Goal: Information Seeking & Learning: Learn about a topic

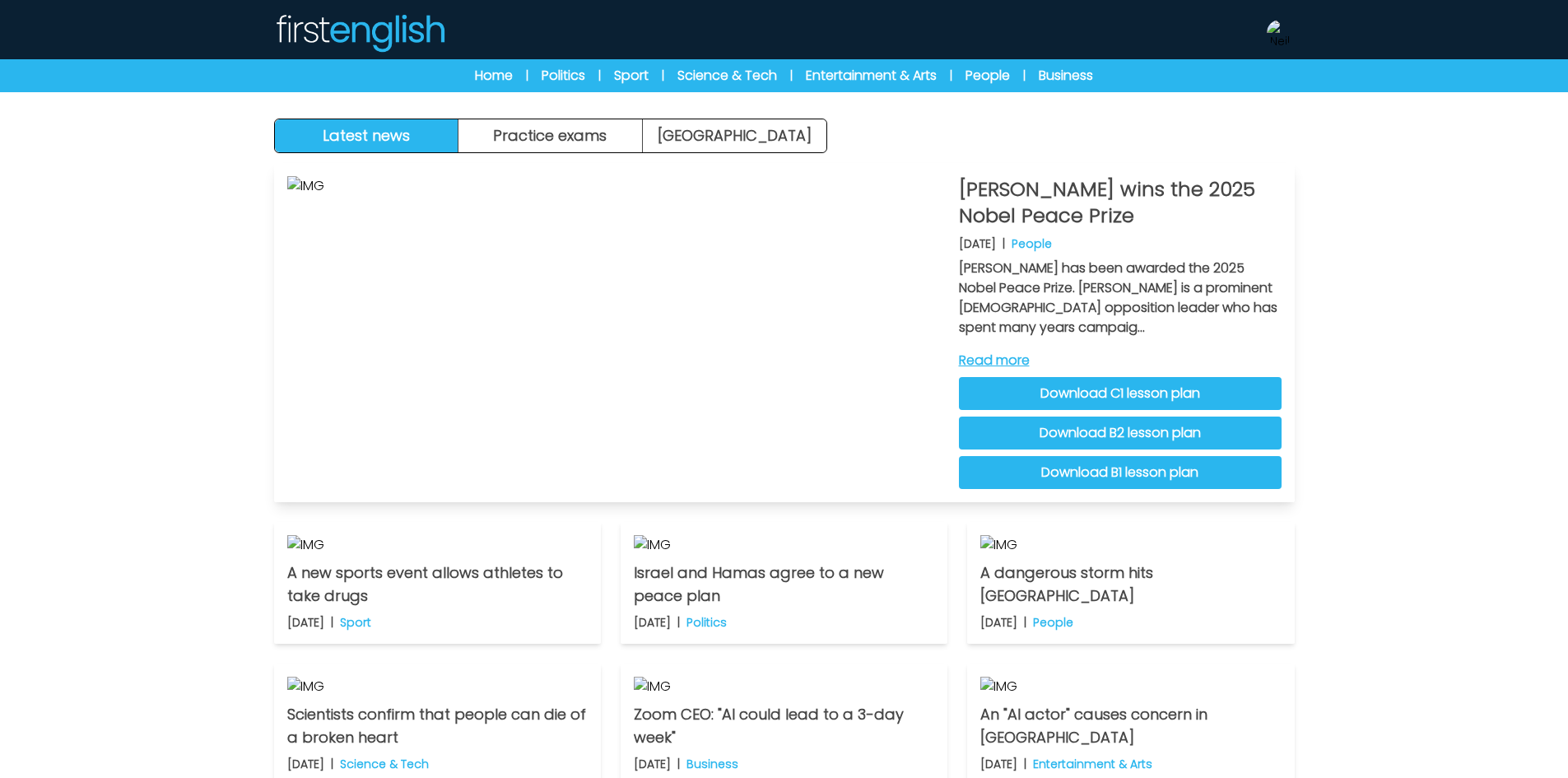
click at [991, 361] on link "Read more" at bounding box center [1119, 361] width 323 height 20
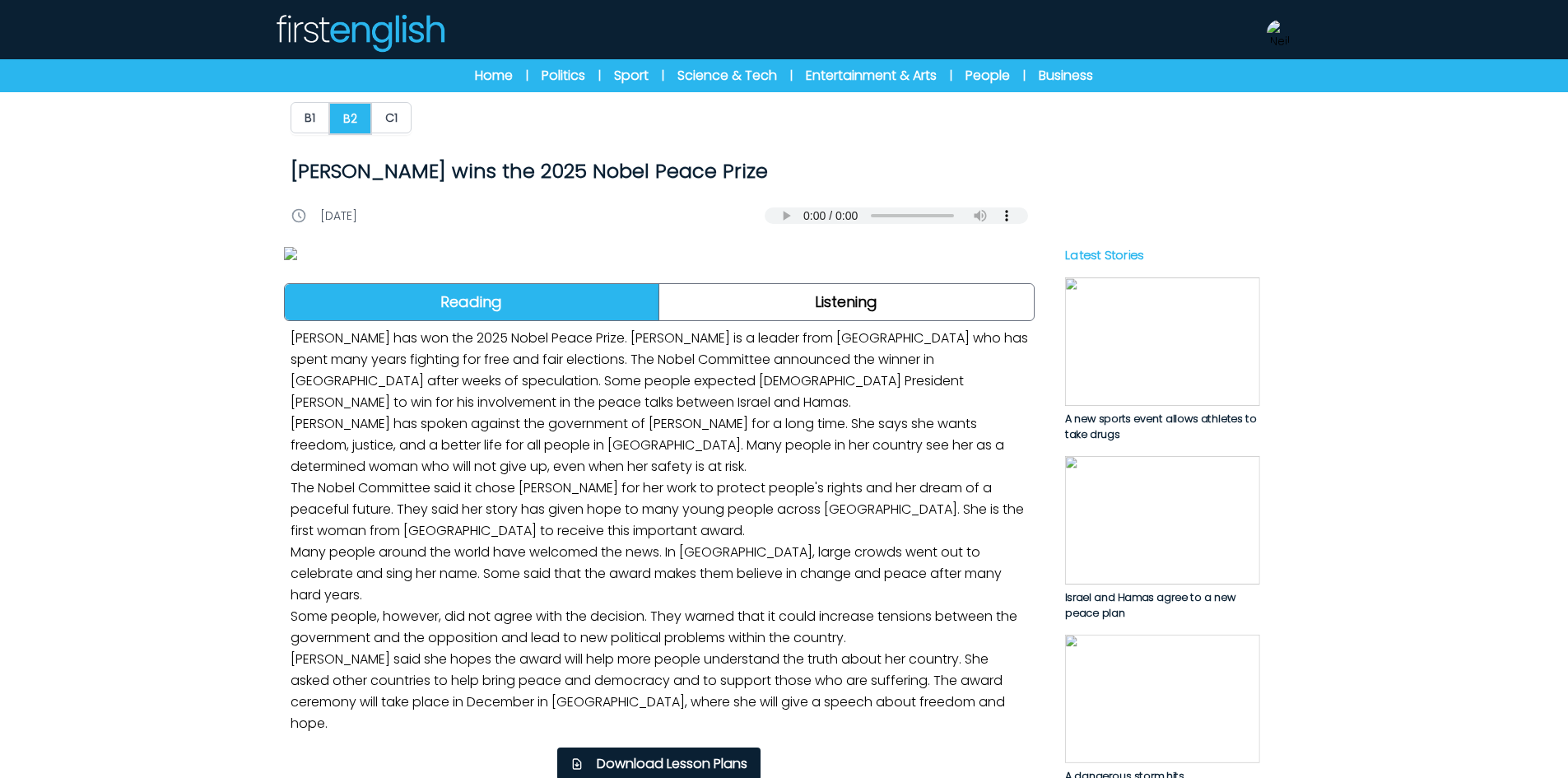
scroll to position [329, 0]
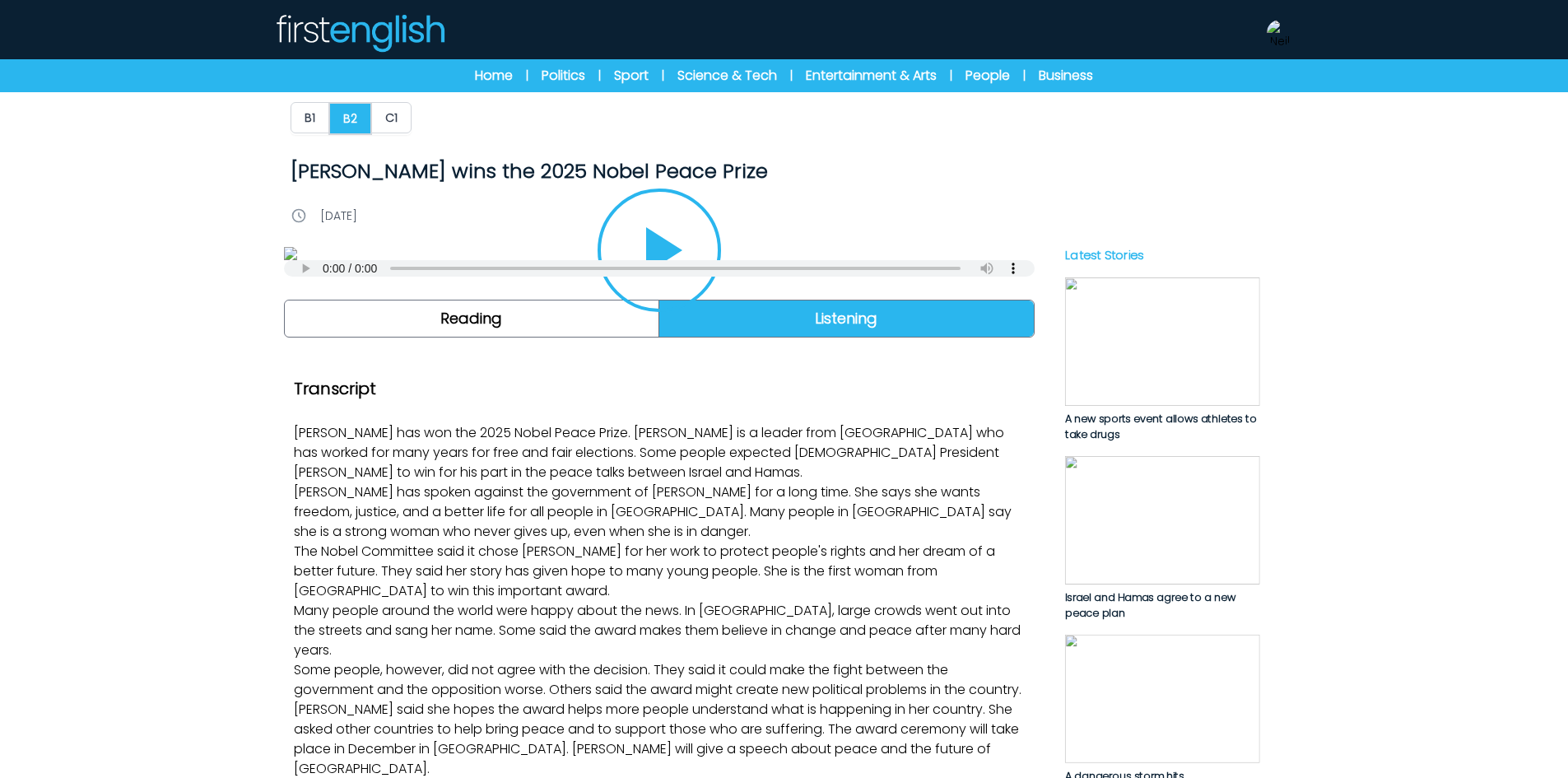
click at [705, 260] on img at bounding box center [659, 254] width 750 height 13
click at [690, 290] on icon "Play/Pause" at bounding box center [660, 251] width 79 height 80
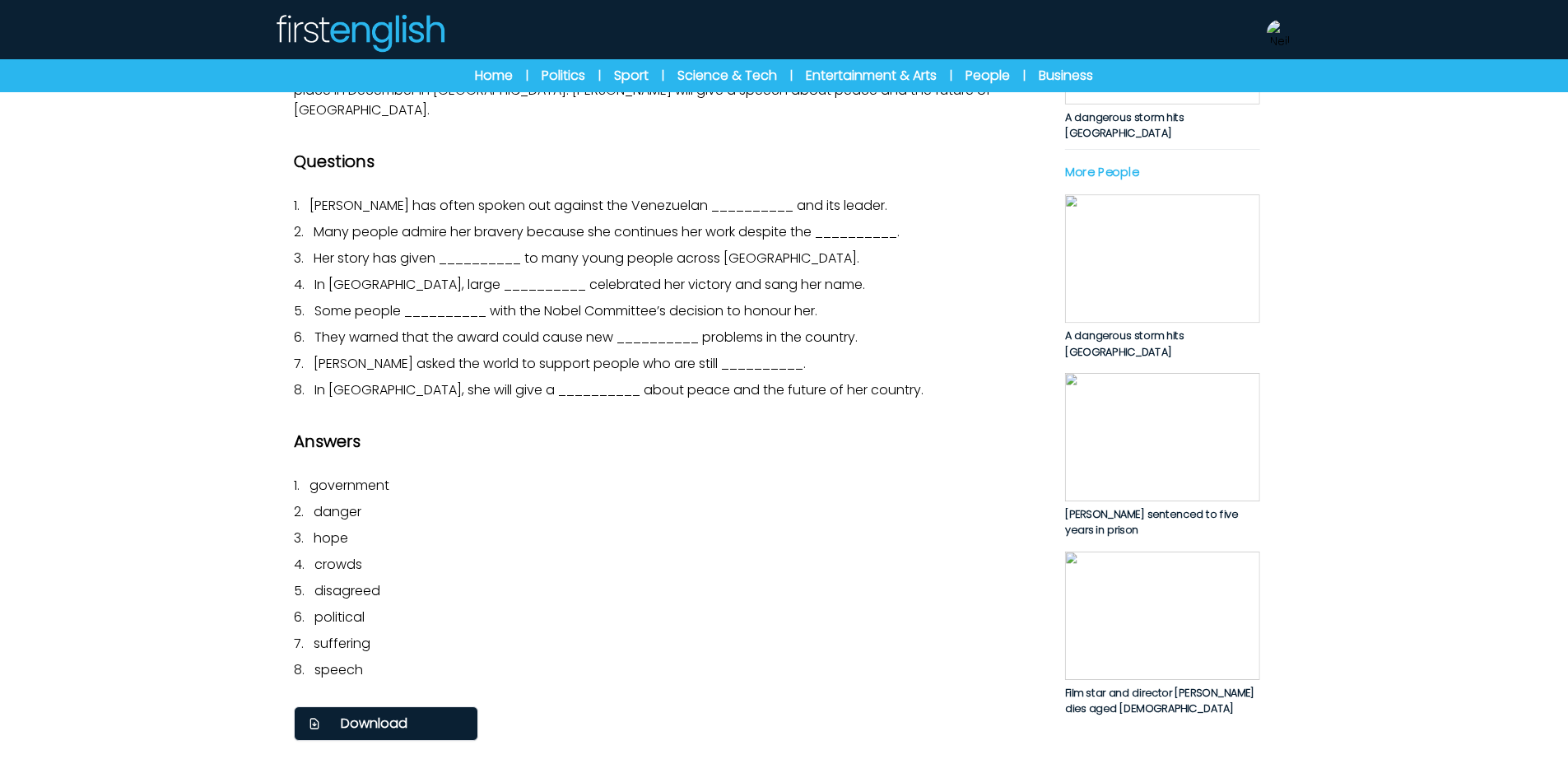
scroll to position [247, 0]
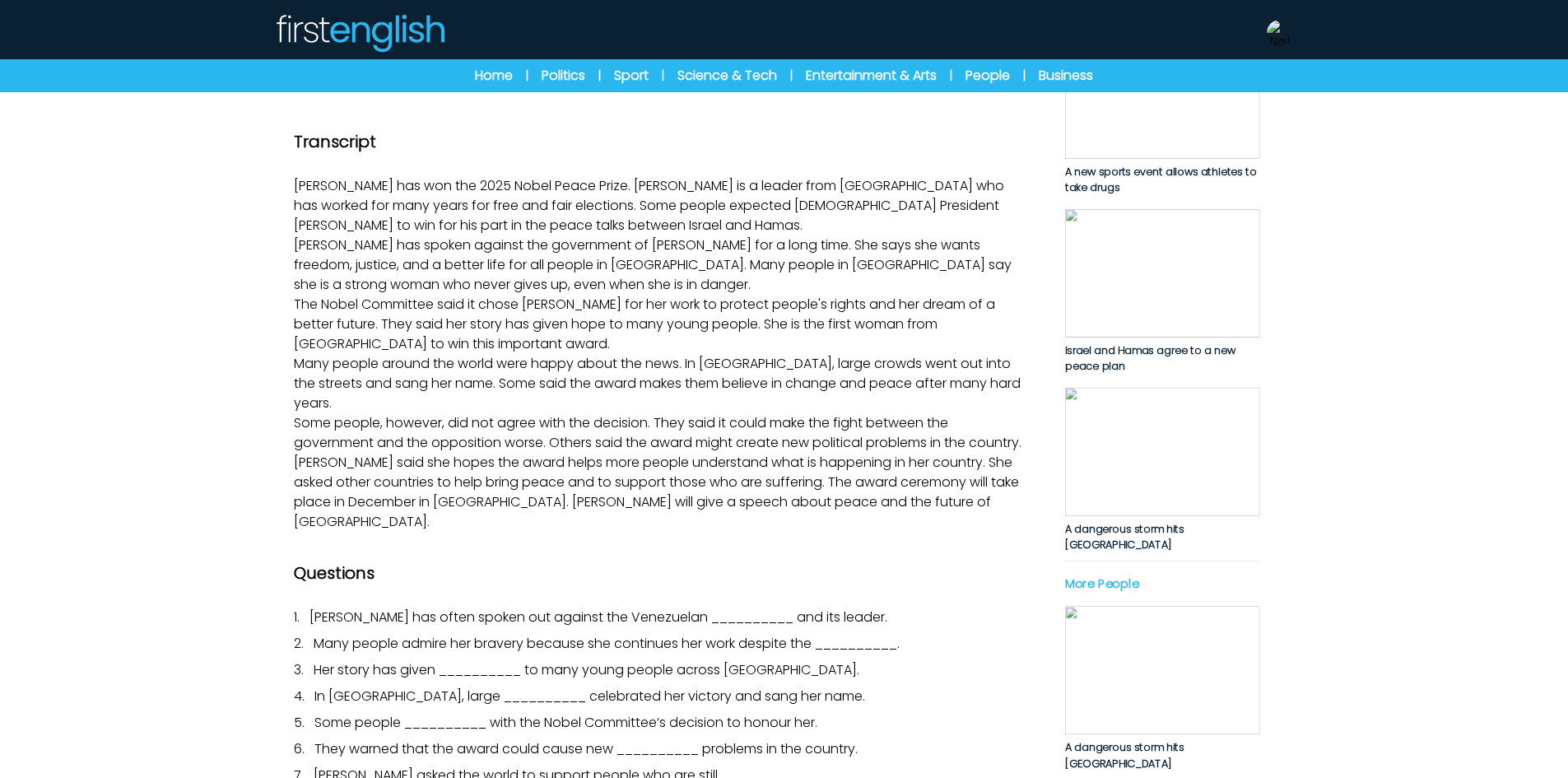
click at [654, 43] on icon "Play/Pause" at bounding box center [660, 4] width 79 height 80
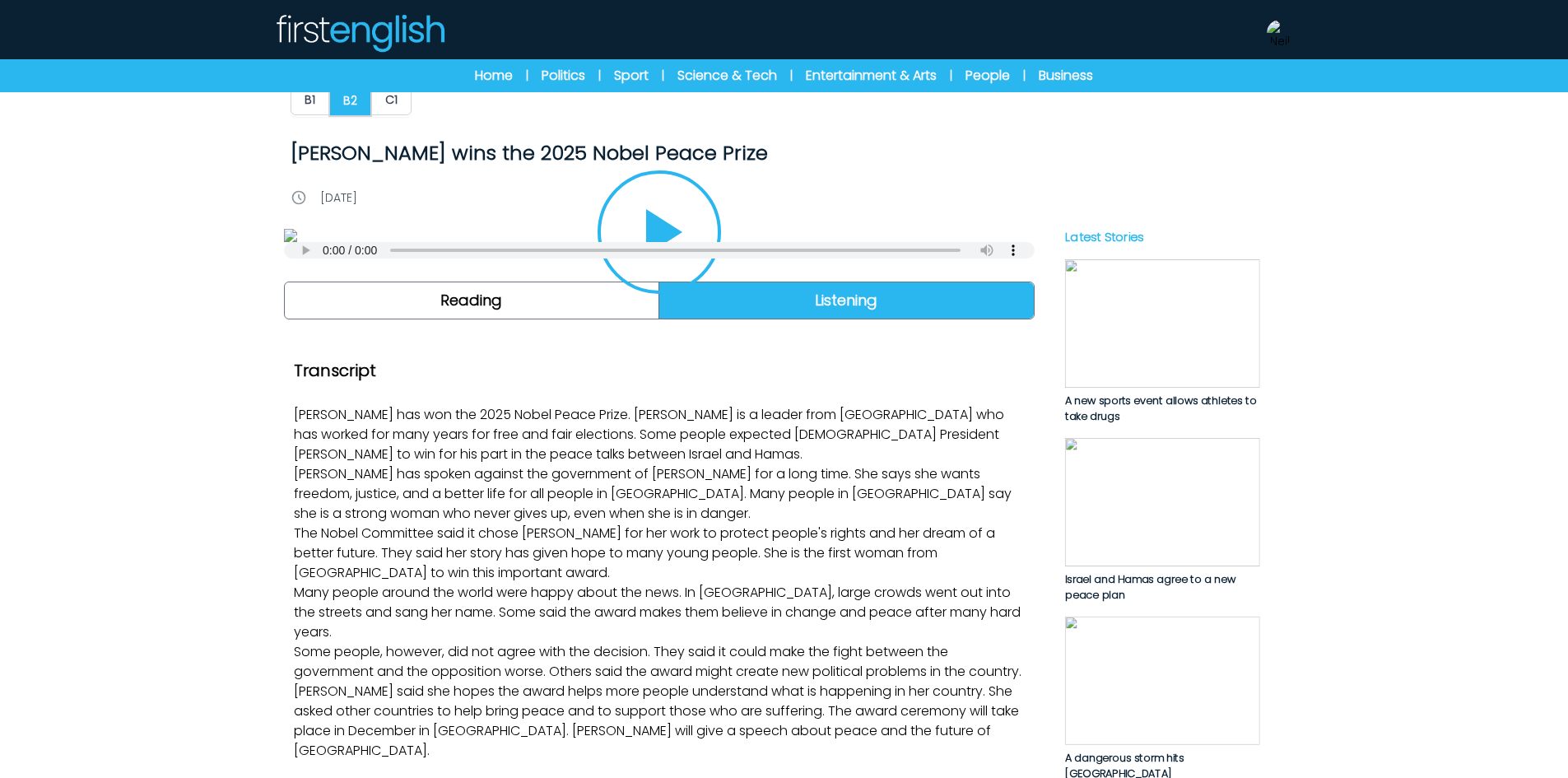
scroll to position [0, 0]
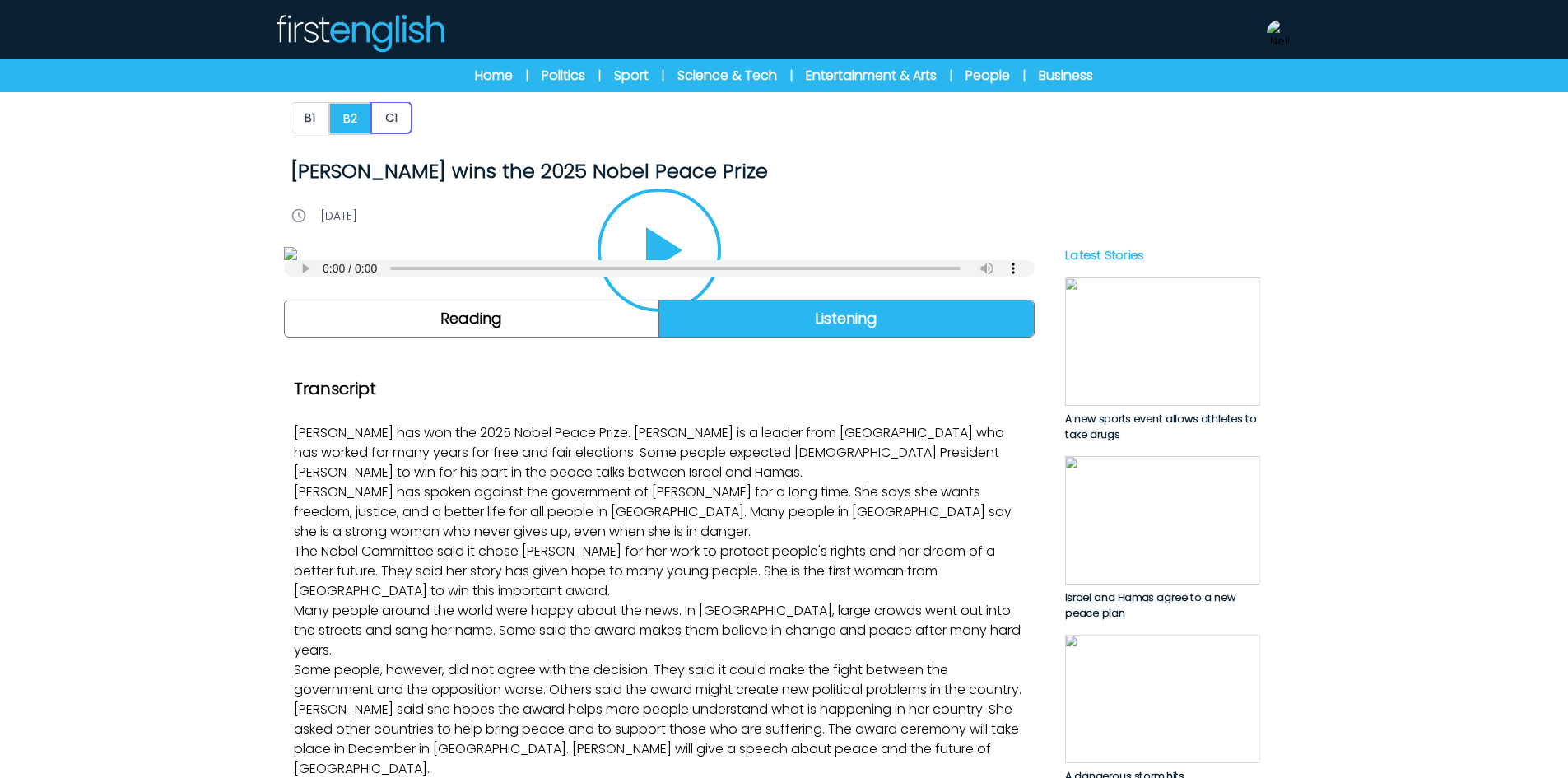
click at [387, 117] on button "C1" at bounding box center [391, 117] width 41 height 31
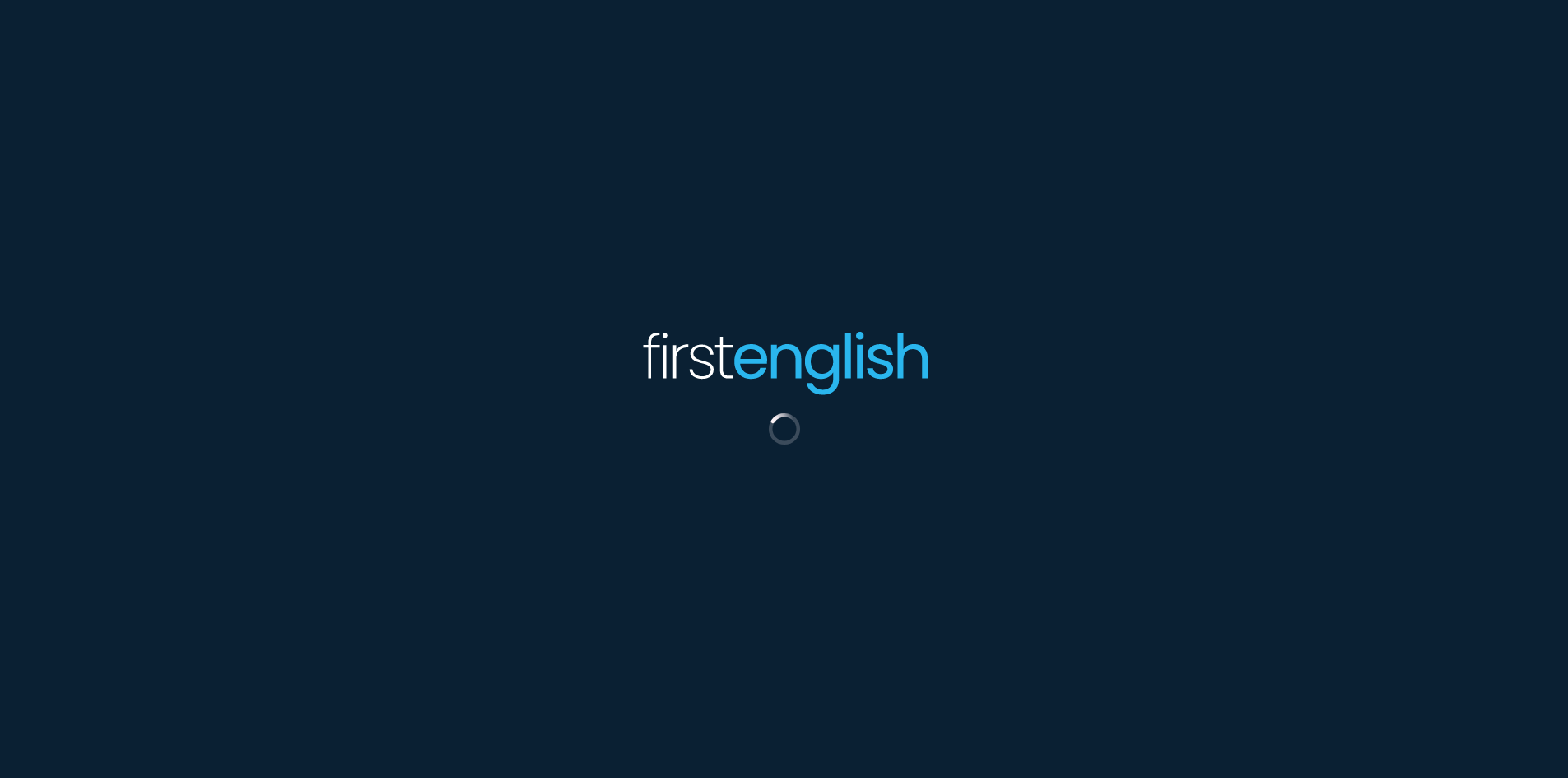
click at [663, 312] on button "Play/Pause" at bounding box center [660, 250] width 123 height 123
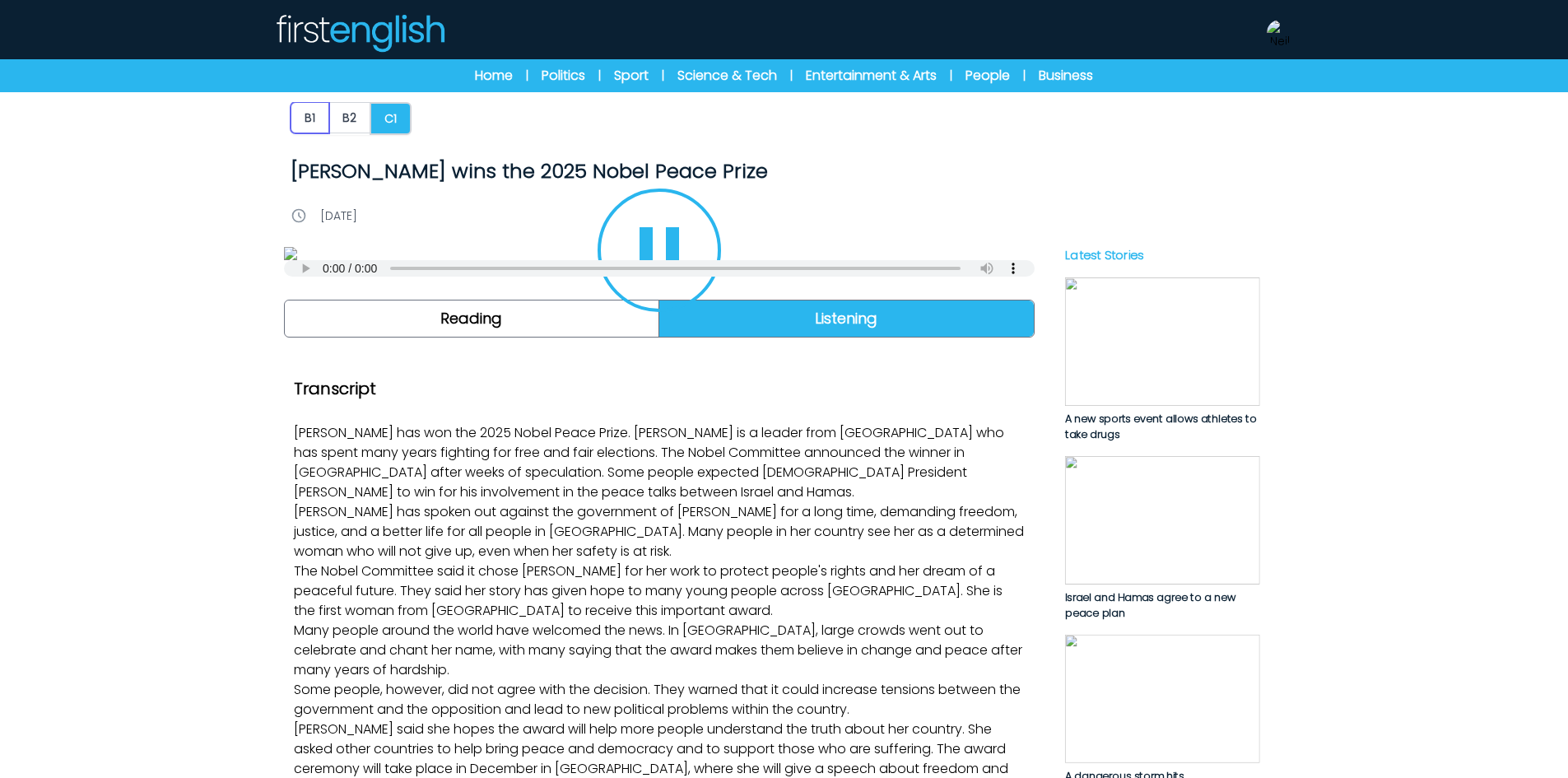
click at [320, 115] on button "B1" at bounding box center [309, 117] width 39 height 31
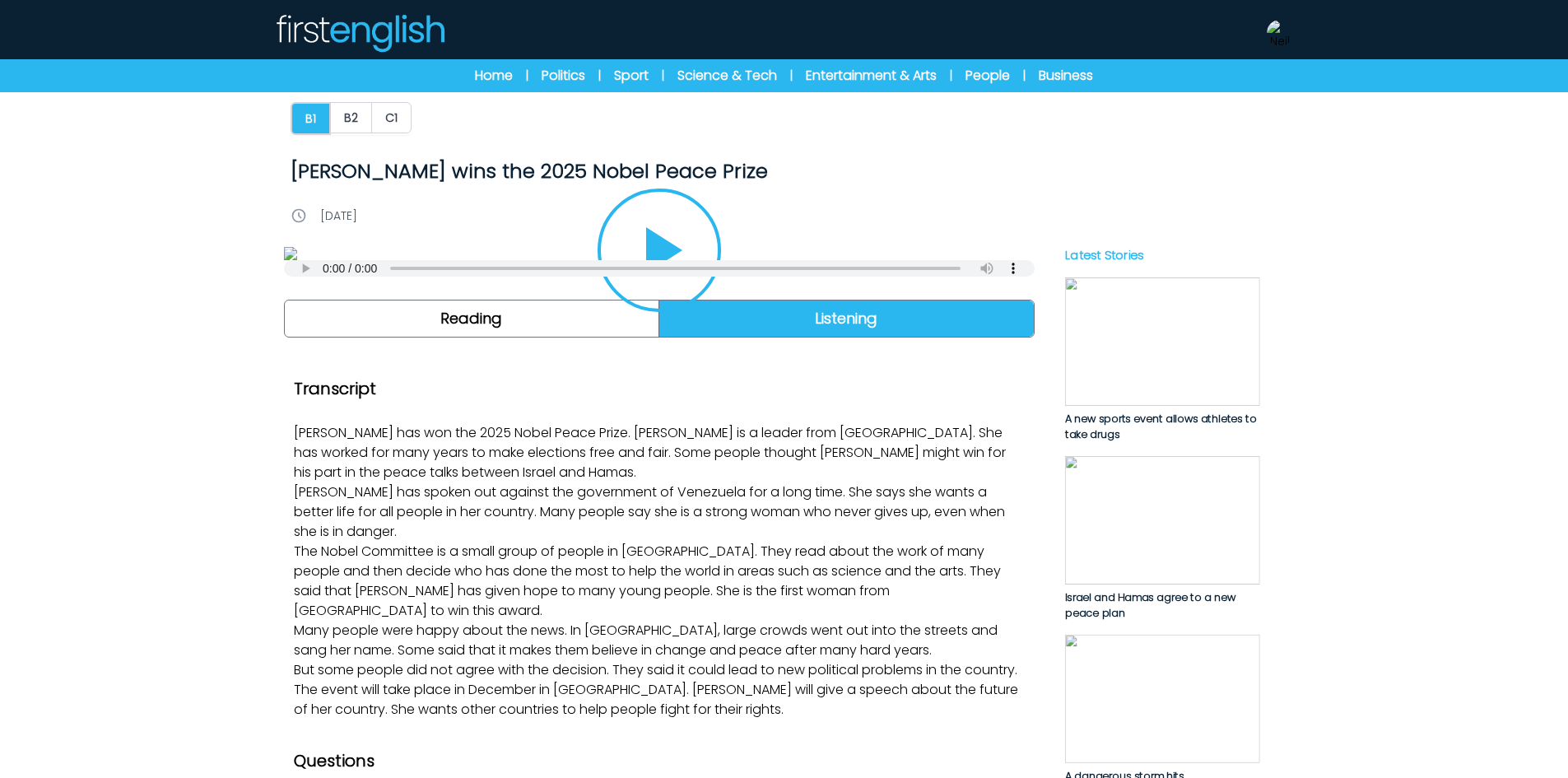
click at [600, 260] on img at bounding box center [659, 254] width 750 height 13
click at [643, 290] on icon "Play/Pause" at bounding box center [660, 251] width 79 height 80
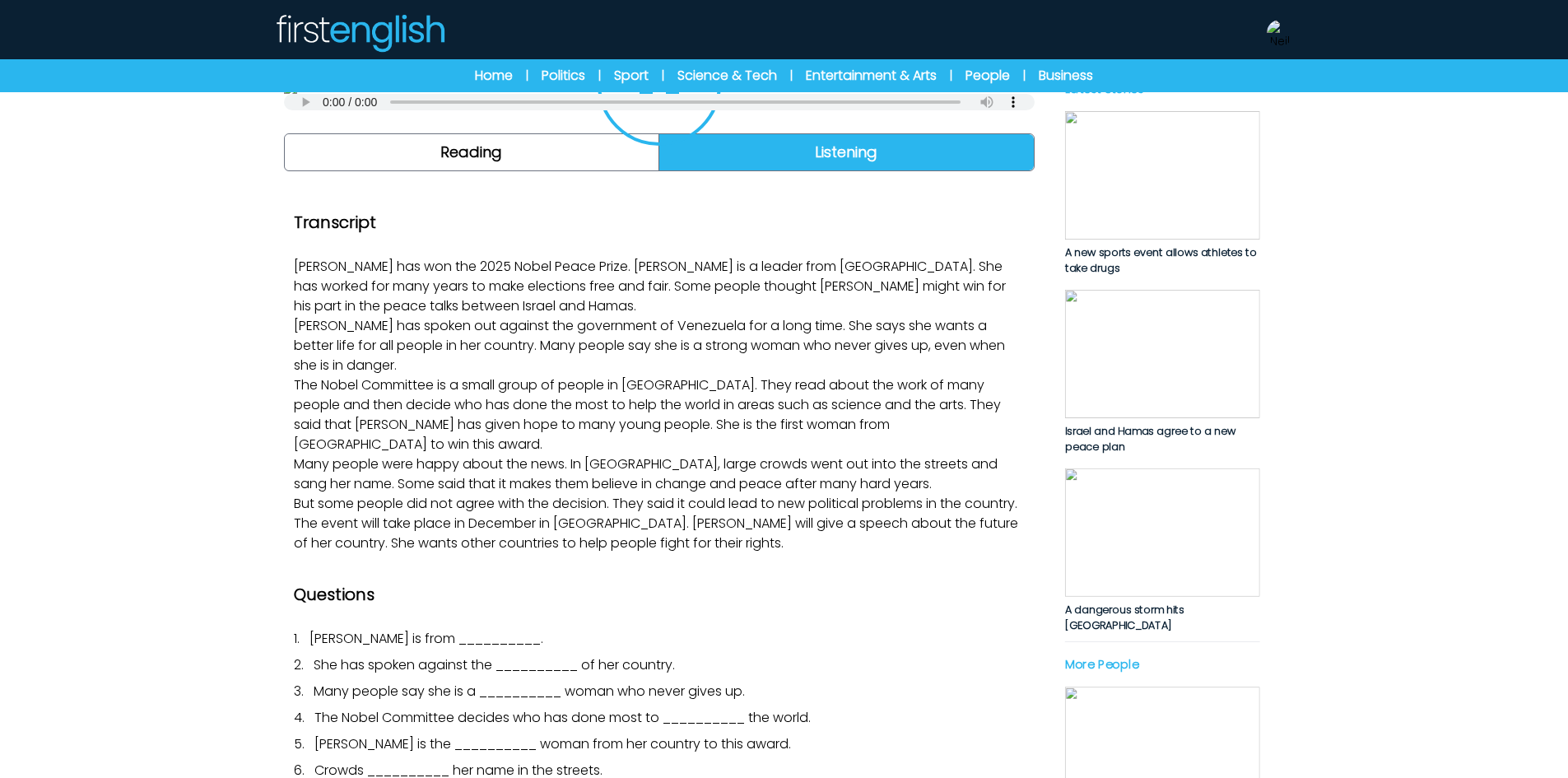
scroll to position [165, 0]
click at [681, 125] on icon "Play/Pause" at bounding box center [660, 86] width 79 height 80
click at [1283, 37] on img at bounding box center [1280, 33] width 26 height 27
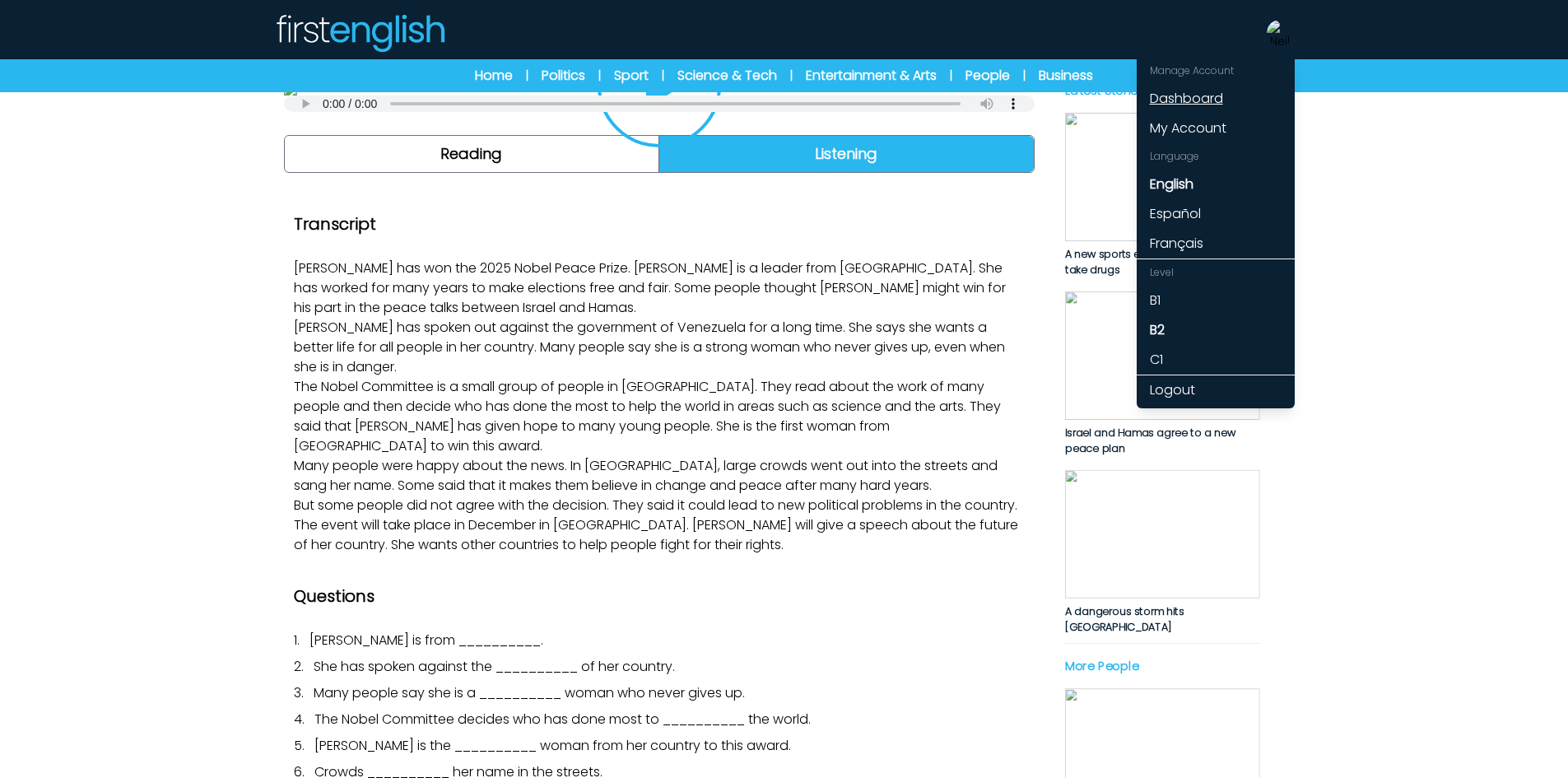
click at [1242, 97] on link "Dashboard" at bounding box center [1215, 98] width 158 height 29
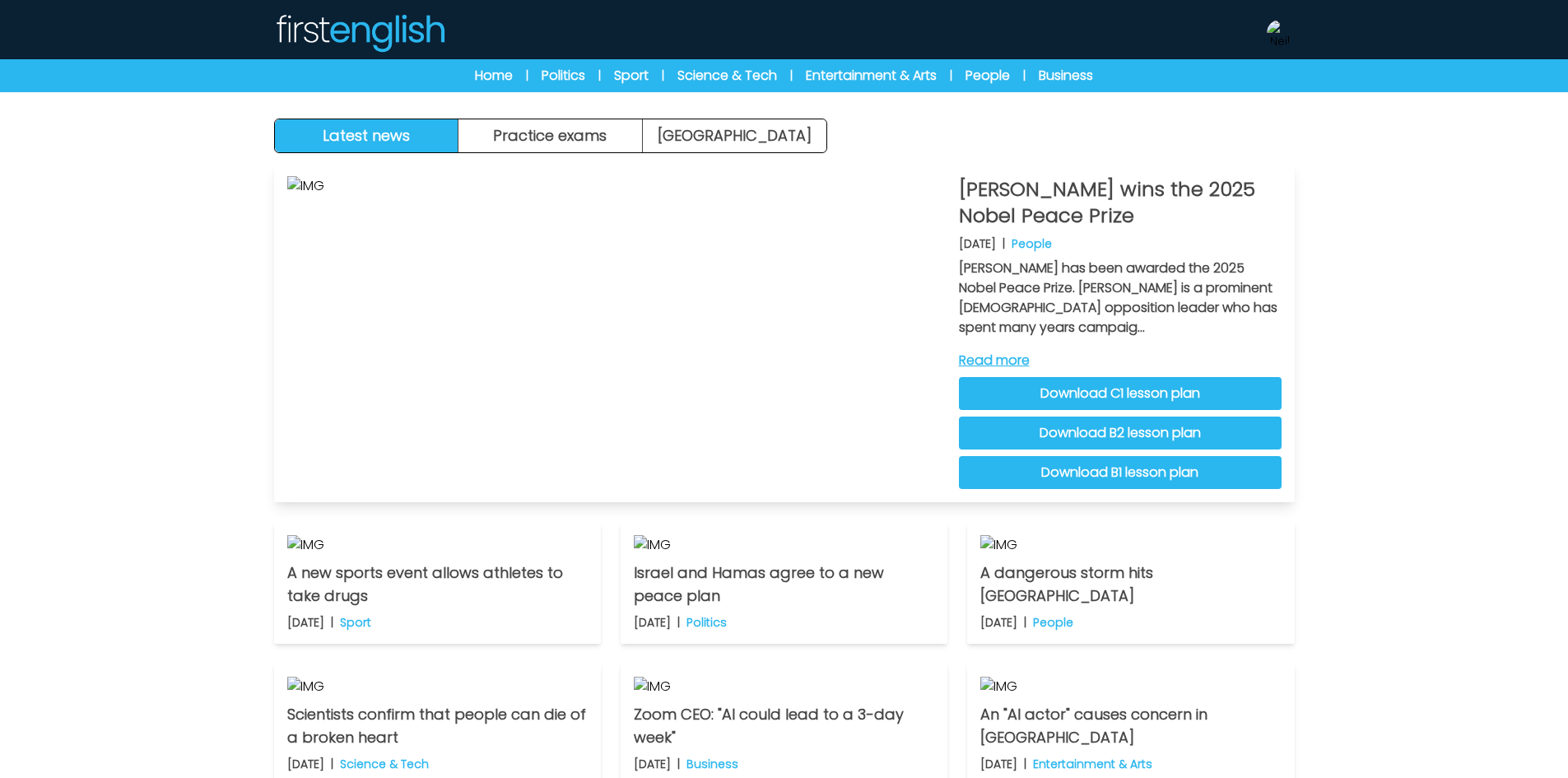
click at [1021, 358] on link "Read more" at bounding box center [1119, 361] width 323 height 20
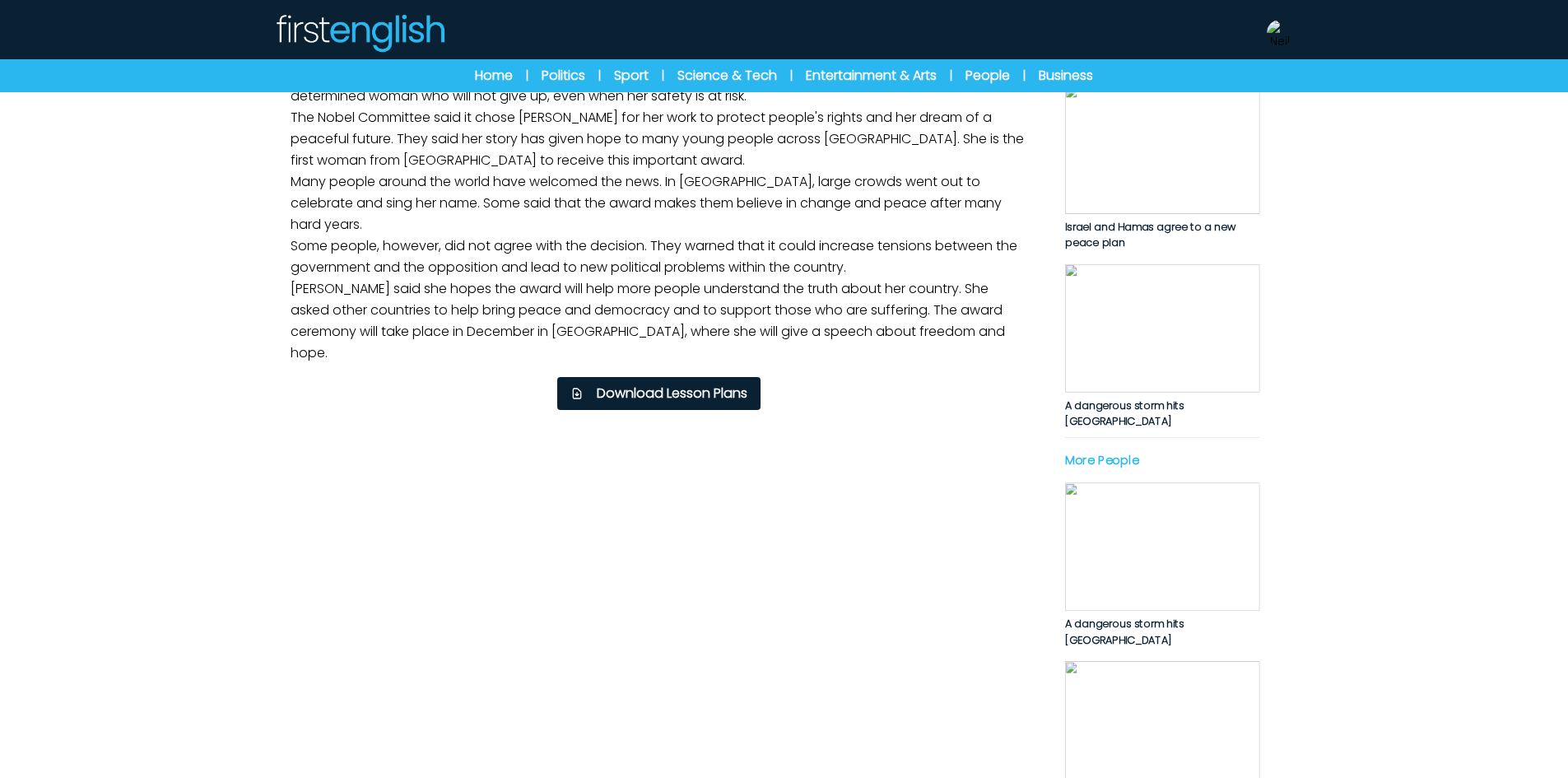
scroll to position [412, 0]
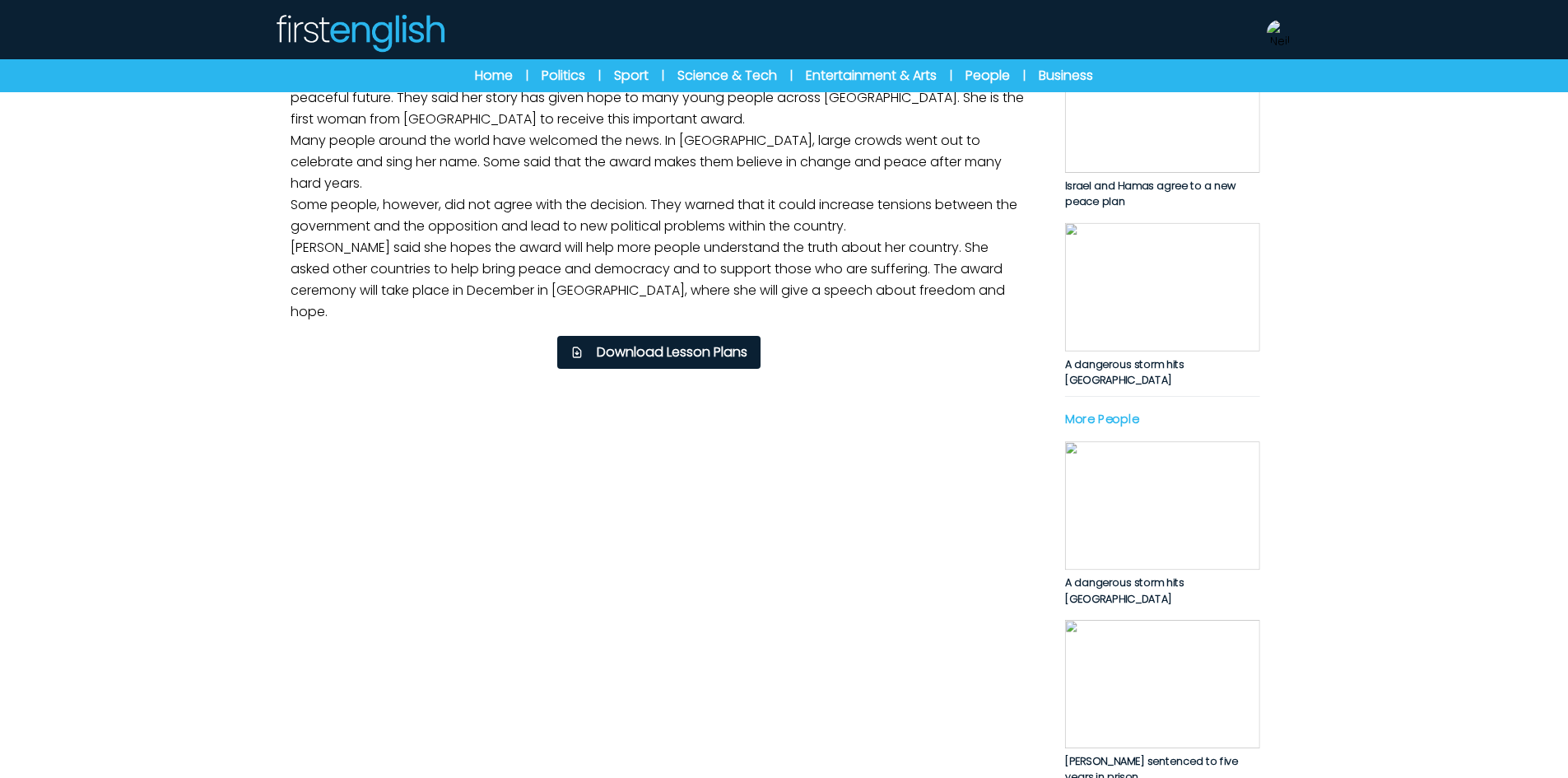
click at [776, 329] on p "[PERSON_NAME] has won the 2025 Nobel Peace Prize. [PERSON_NAME] is a leader fro…" at bounding box center [659, 119] width 750 height 420
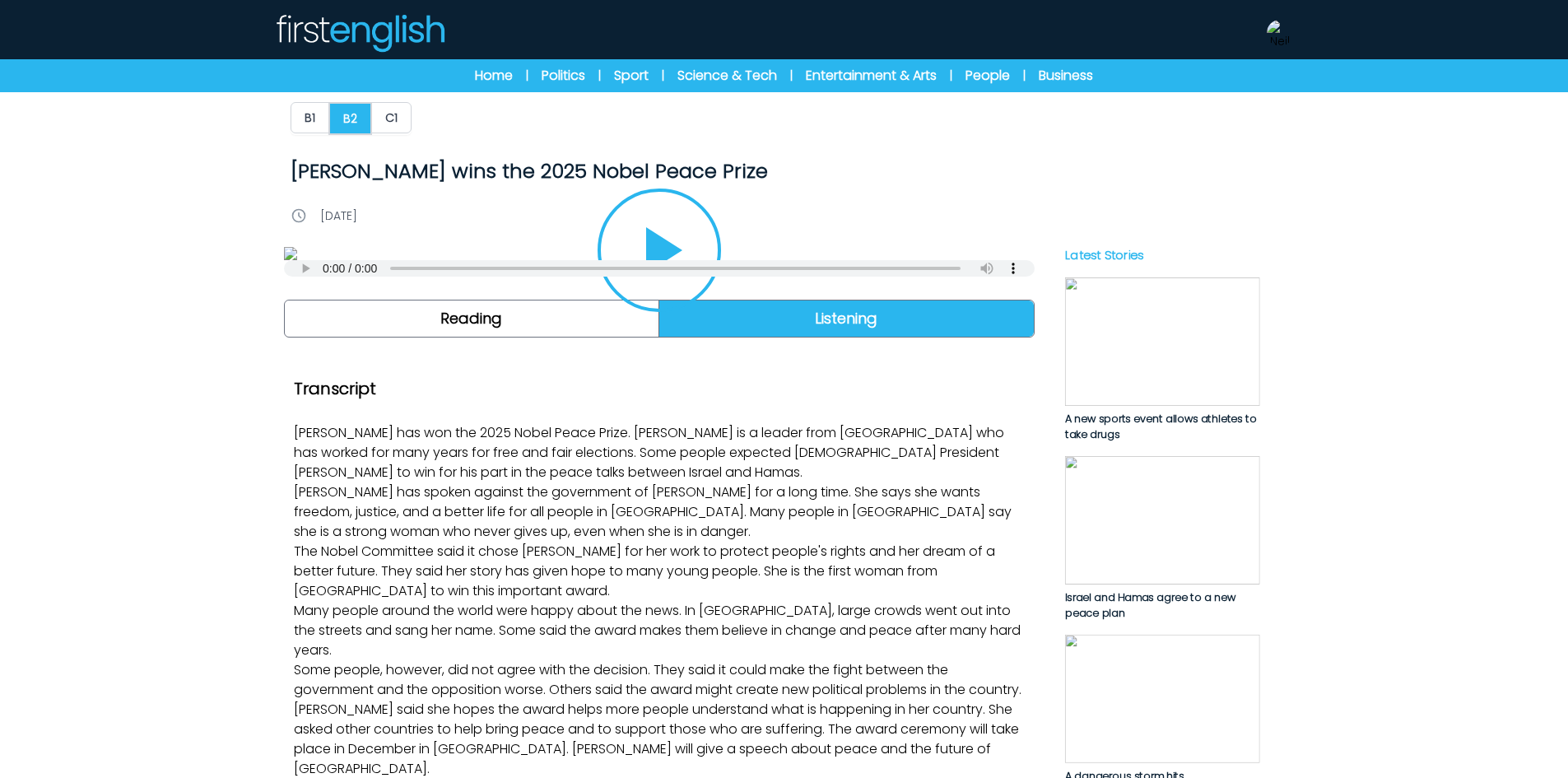
click at [676, 290] on icon "Play/Pause" at bounding box center [660, 251] width 79 height 80
click at [319, 123] on button "B1" at bounding box center [309, 117] width 39 height 31
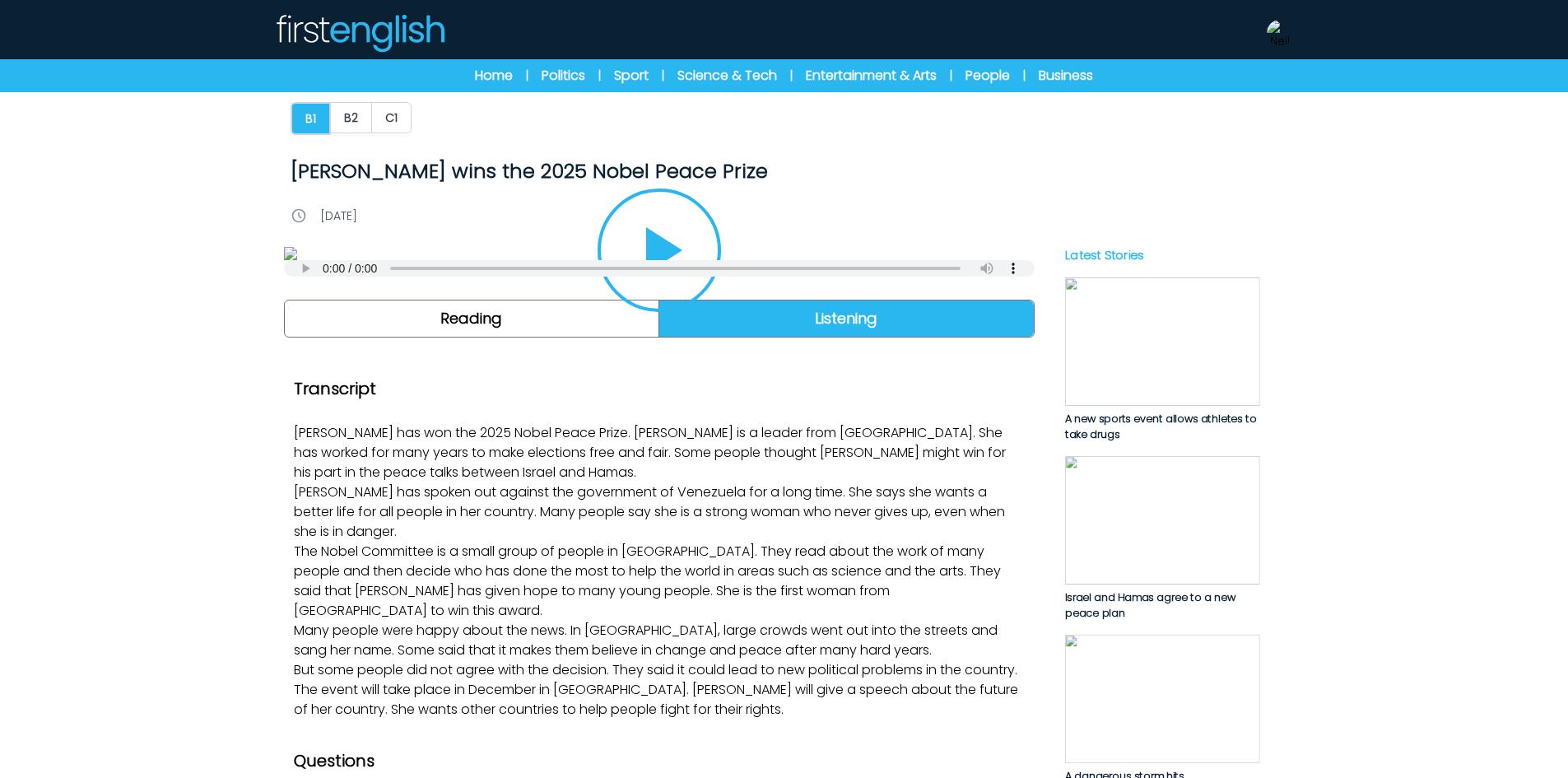
click at [674, 290] on icon "Play/Pause" at bounding box center [660, 251] width 79 height 80
click at [398, 116] on button "C1" at bounding box center [391, 117] width 41 height 31
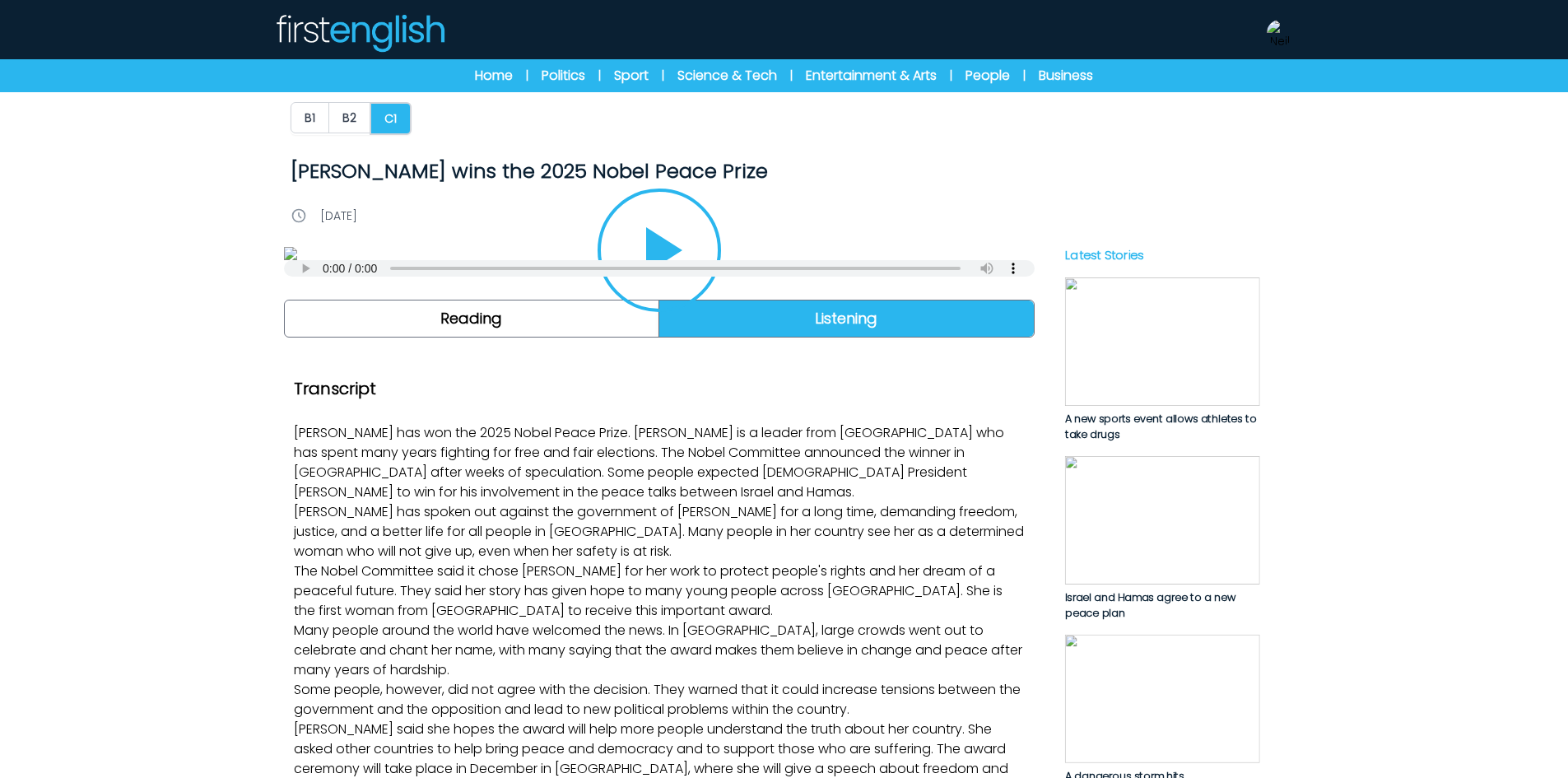
click at [677, 290] on icon "Play/Pause" at bounding box center [660, 251] width 79 height 80
click at [481, 75] on link "Home" at bounding box center [494, 76] width 38 height 20
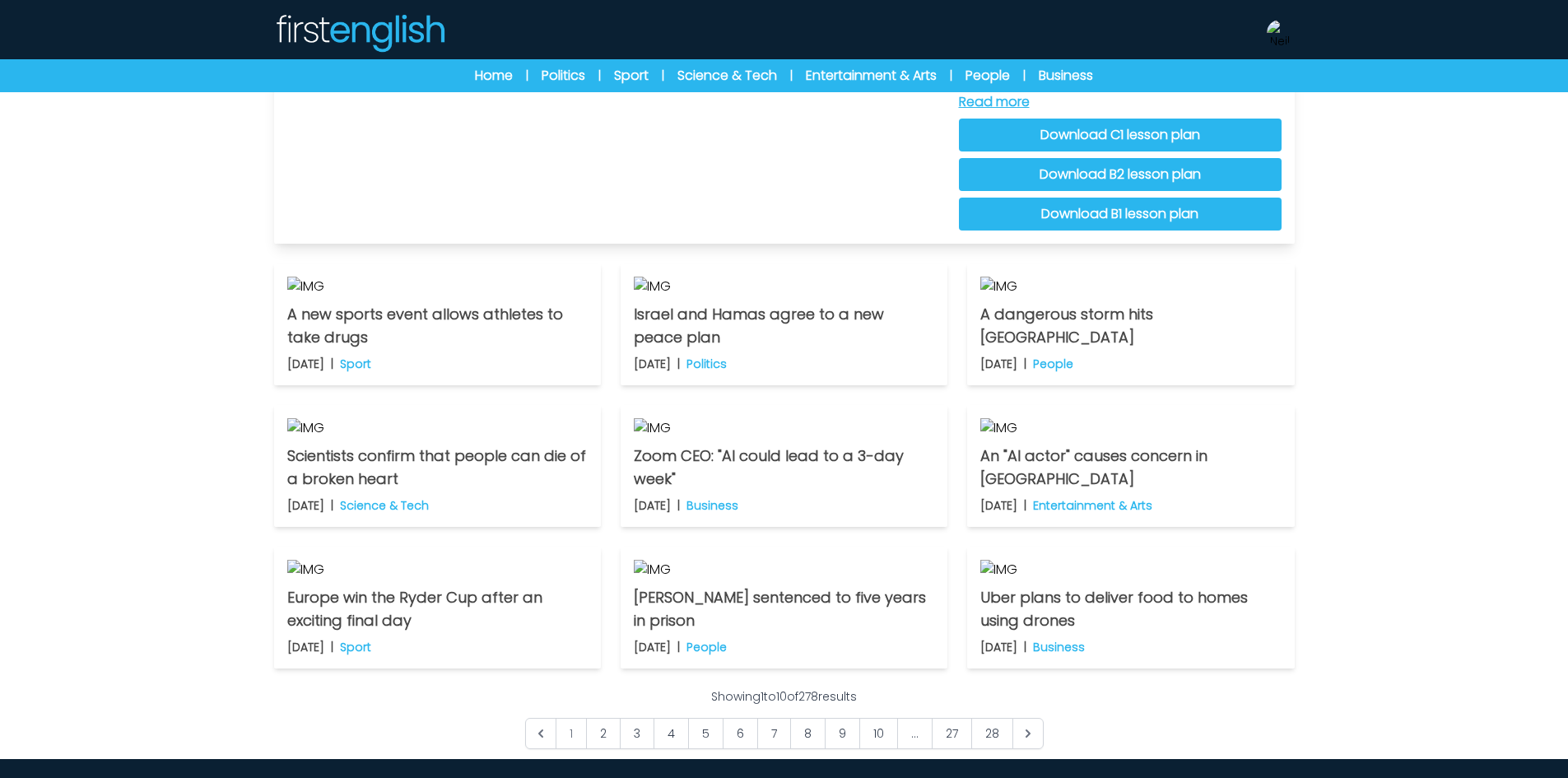
scroll to position [329, 0]
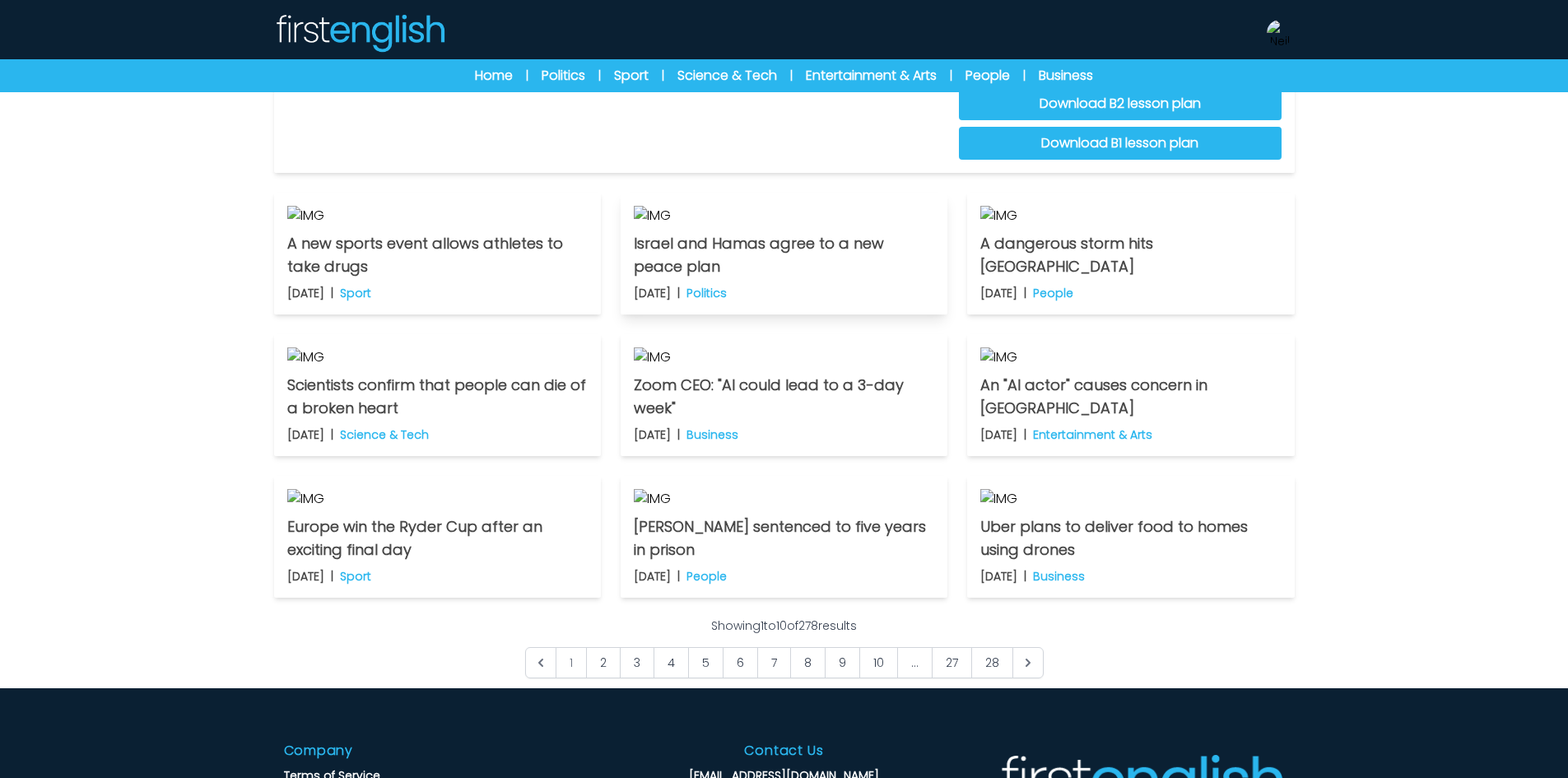
click at [907, 225] on img at bounding box center [784, 215] width 301 height 20
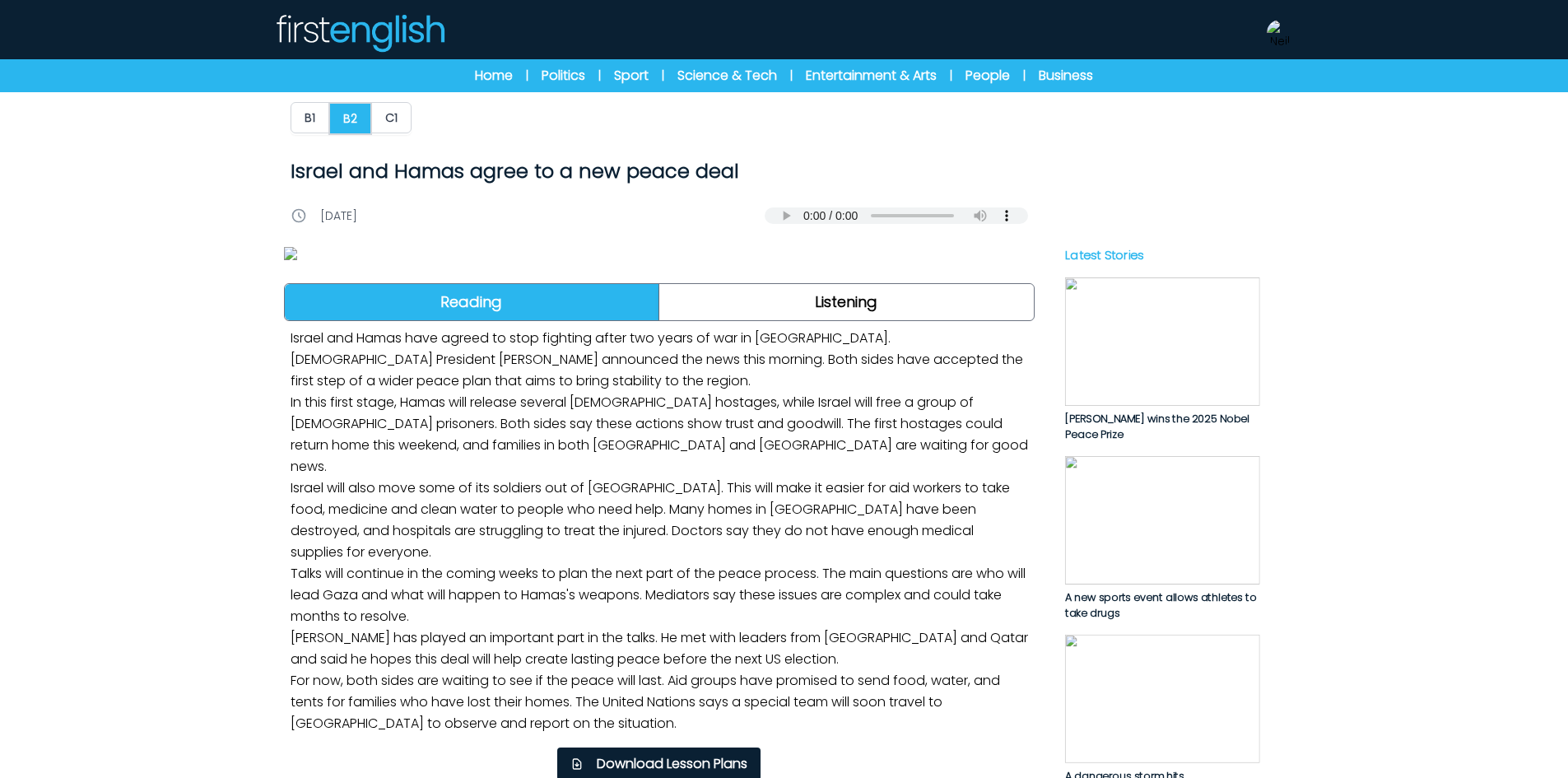
click at [546, 260] on img at bounding box center [659, 254] width 750 height 13
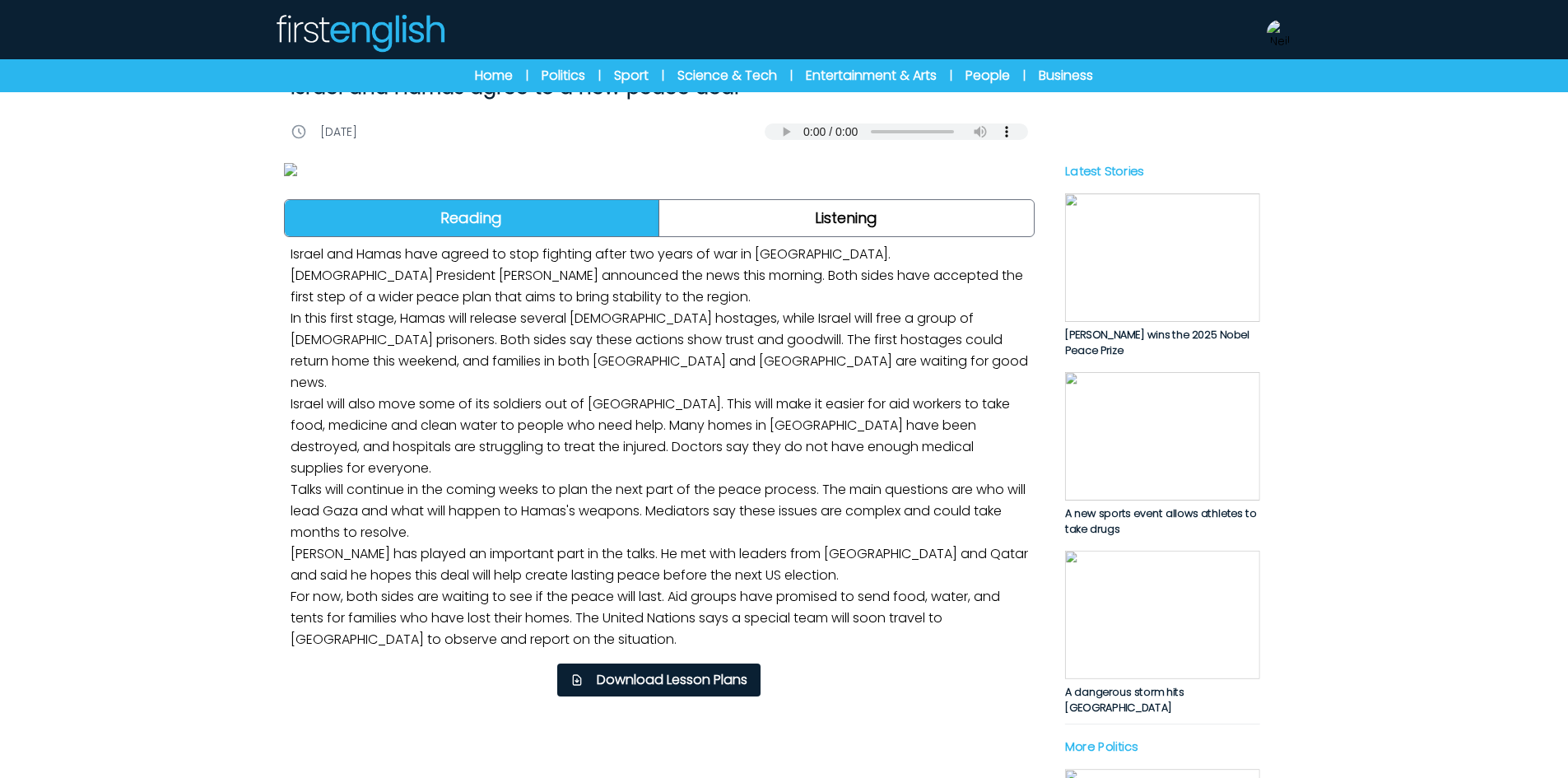
scroll to position [247, 0]
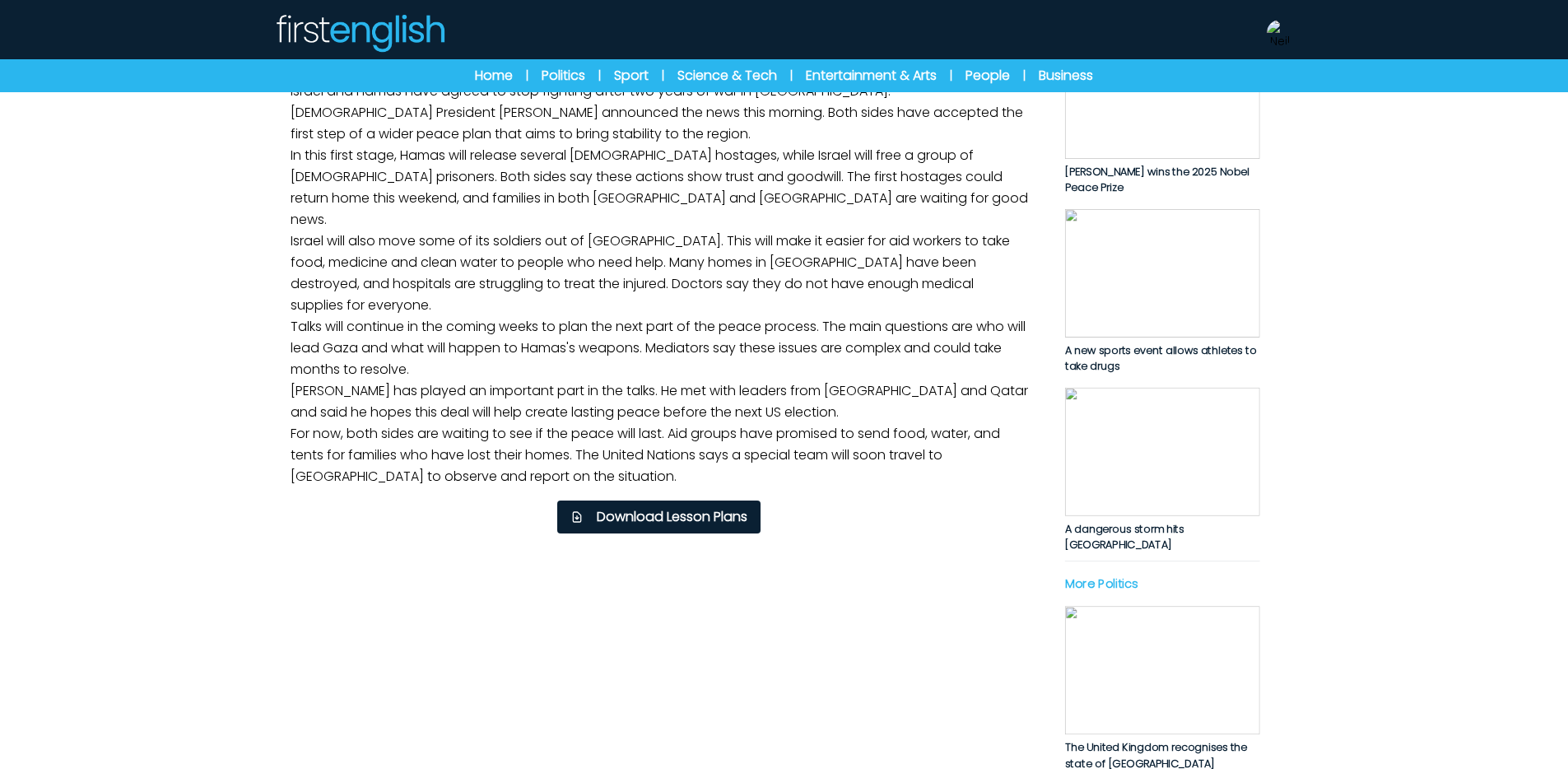
click at [712, 73] on link "Listening" at bounding box center [847, 55] width 375 height 36
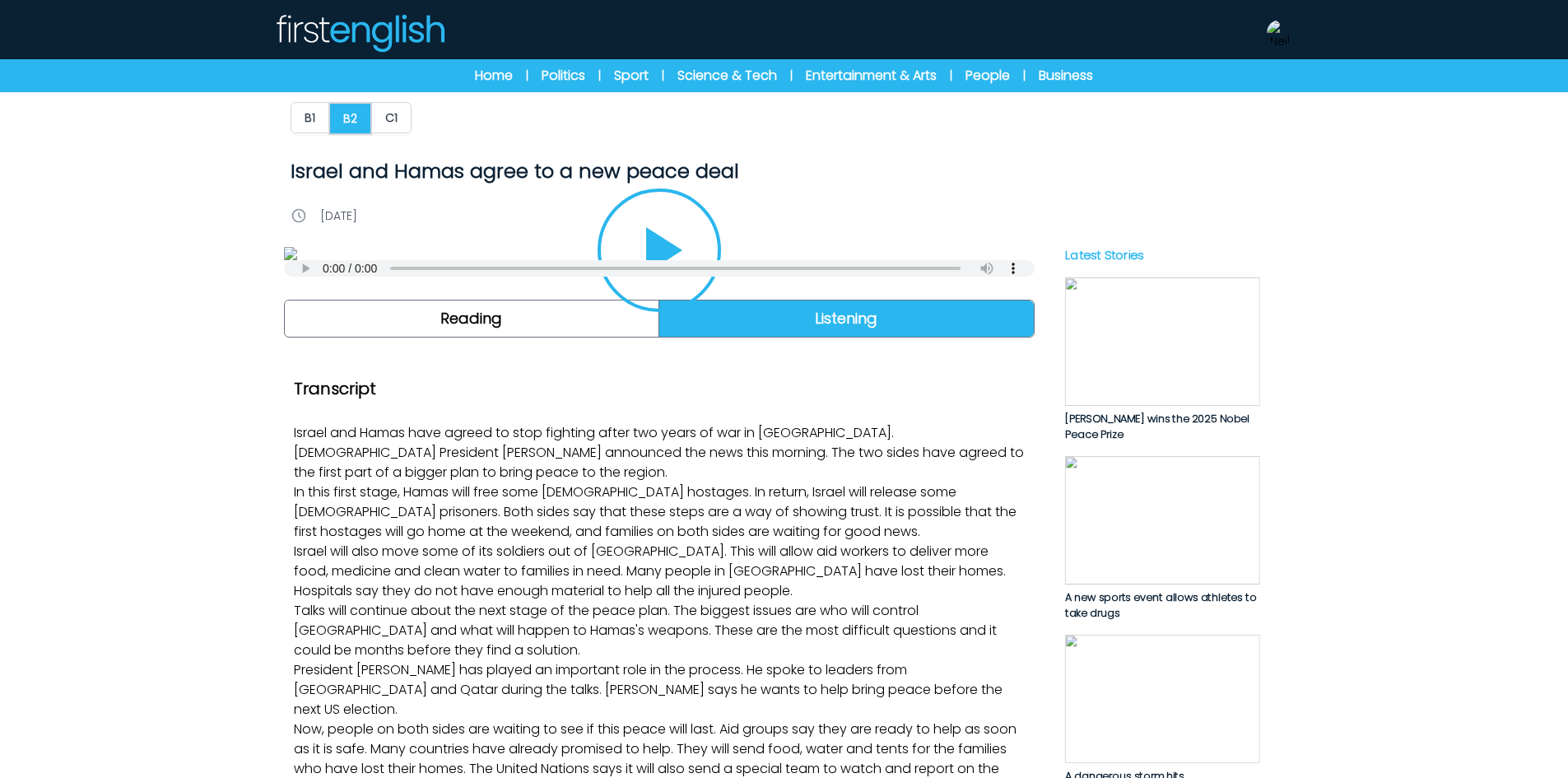
click at [669, 274] on icon "Play/Pause" at bounding box center [664, 250] width 36 height 46
click at [655, 290] on icon "Play/Pause" at bounding box center [660, 251] width 79 height 80
